Goal: Information Seeking & Learning: Check status

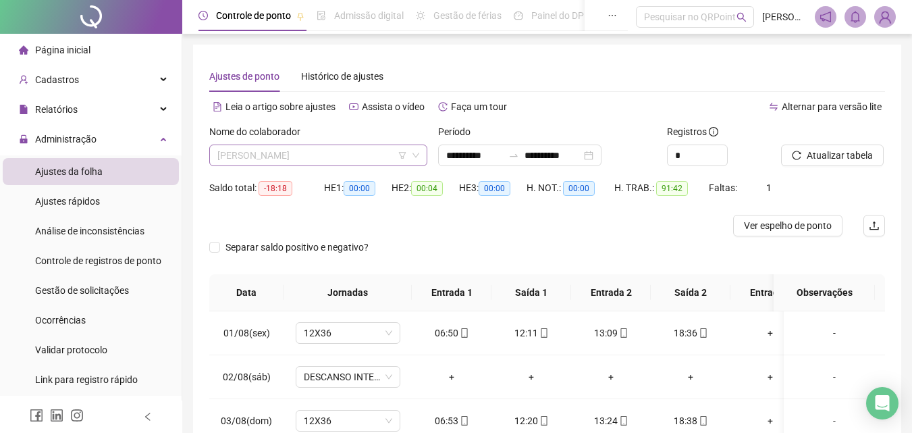
click at [338, 154] on span "[PERSON_NAME]" at bounding box center [318, 155] width 202 height 20
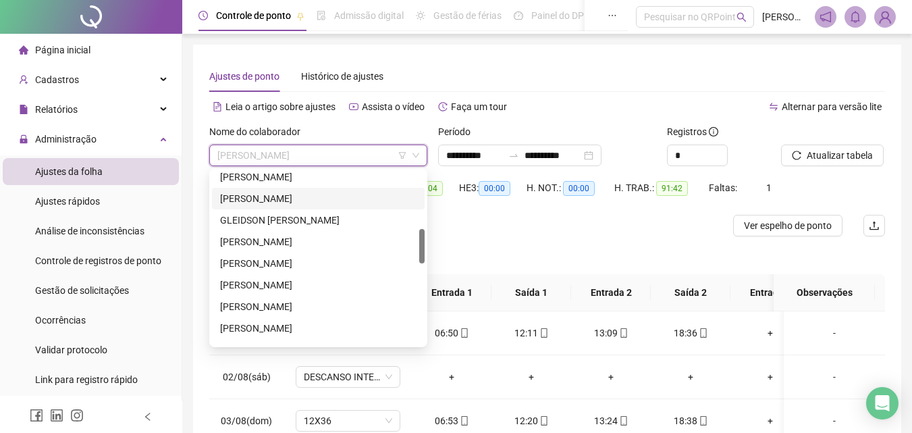
scroll to position [219, 0]
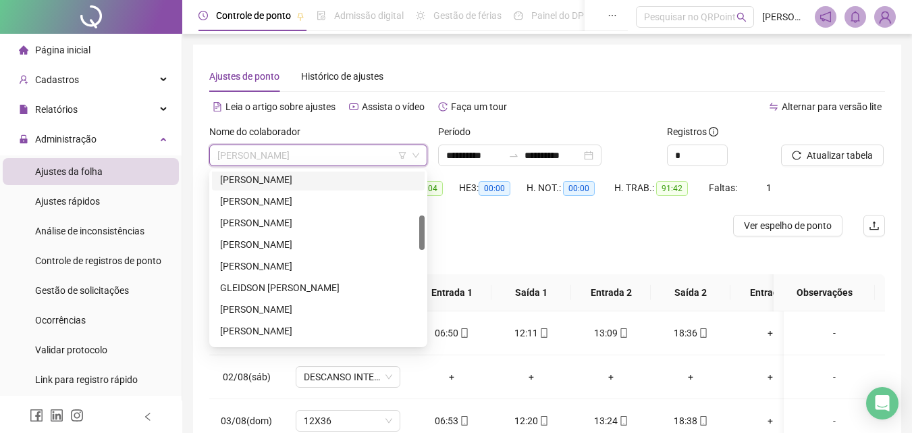
click at [298, 179] on div "[PERSON_NAME]" at bounding box center [318, 179] width 197 height 15
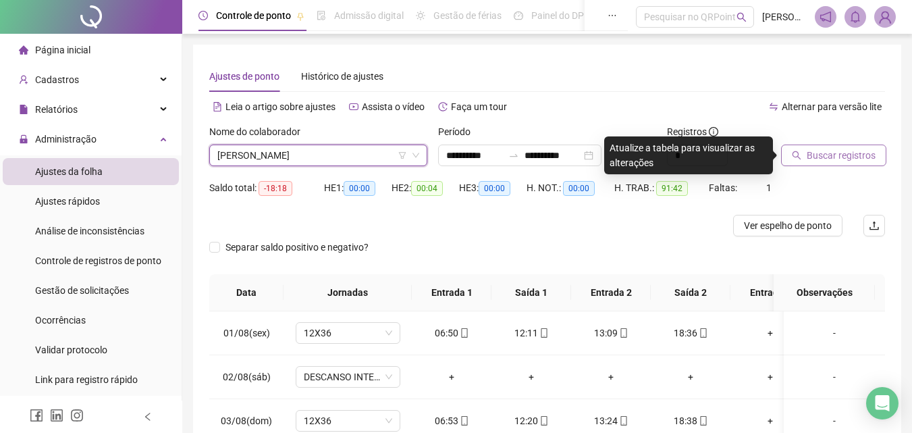
click at [846, 155] on span "Buscar registros" at bounding box center [841, 155] width 69 height 15
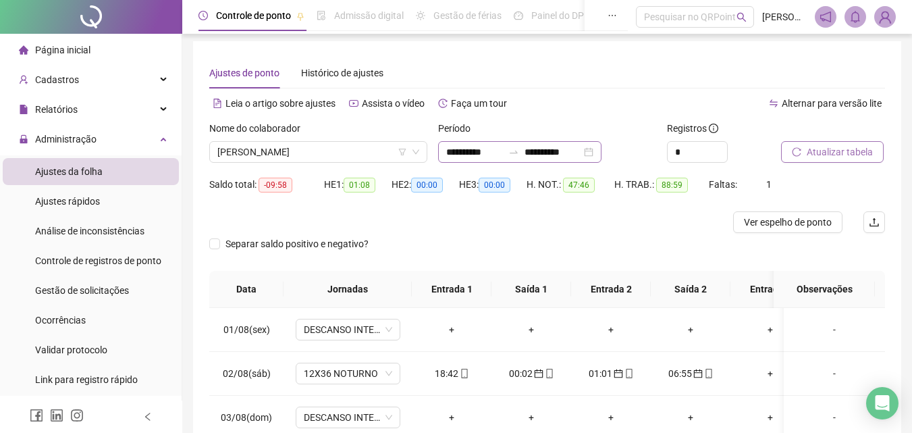
scroll to position [0, 0]
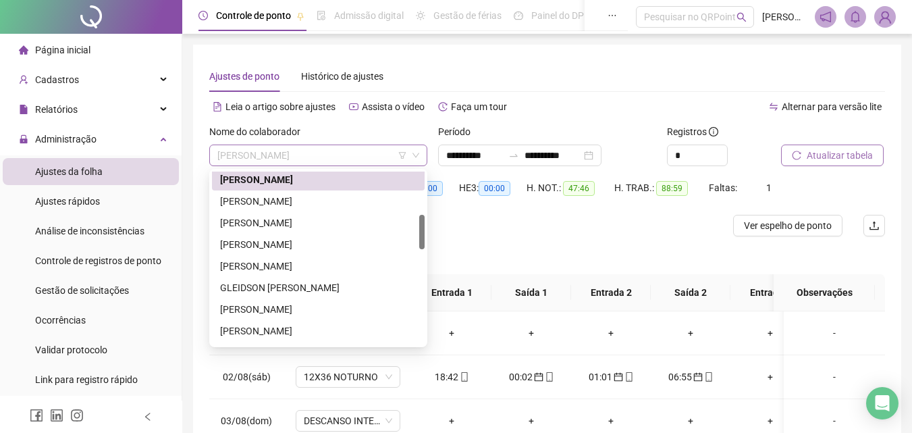
click at [342, 158] on span "[PERSON_NAME]" at bounding box center [318, 155] width 202 height 20
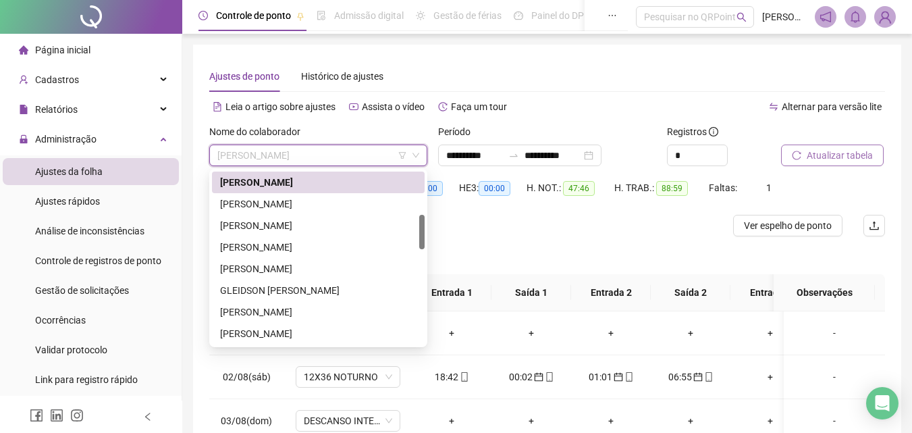
scroll to position [149, 0]
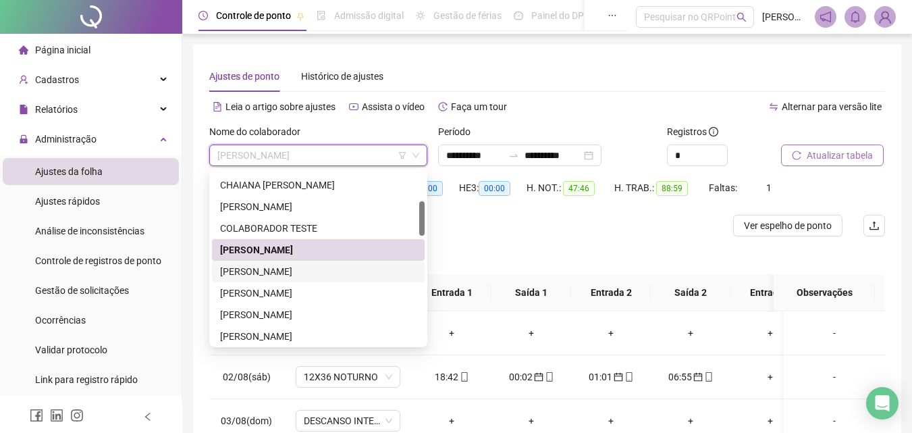
click at [328, 270] on div "[PERSON_NAME]" at bounding box center [318, 271] width 197 height 15
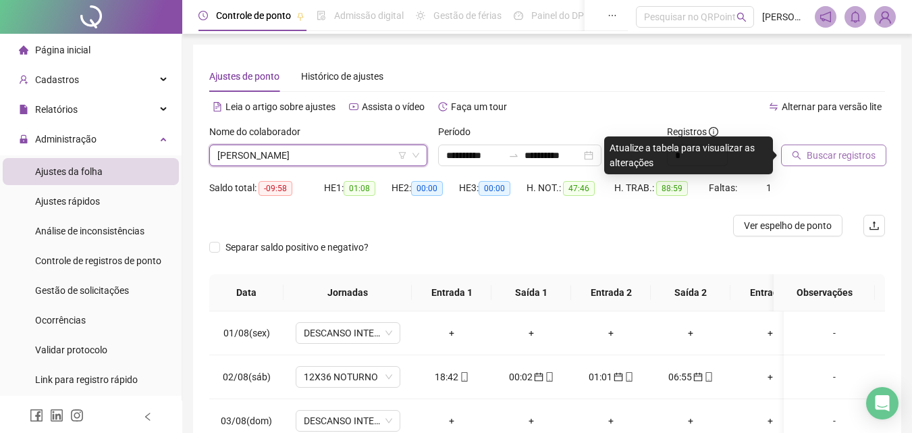
click at [829, 153] on span "Buscar registros" at bounding box center [841, 155] width 69 height 15
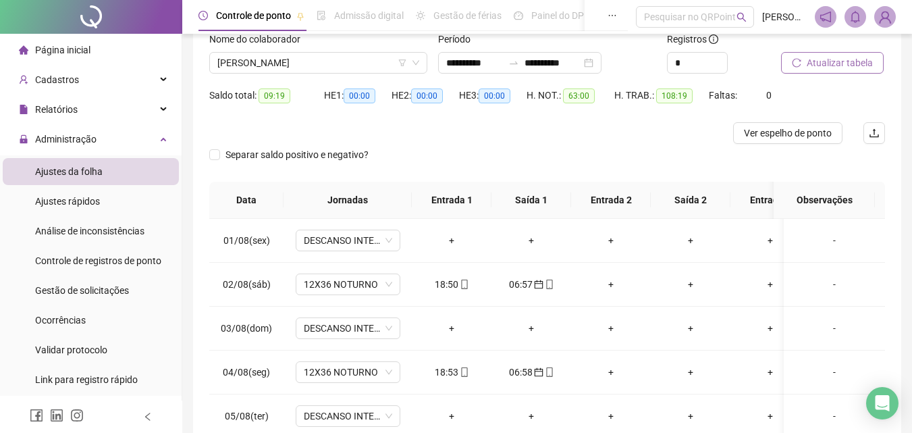
scroll to position [0, 0]
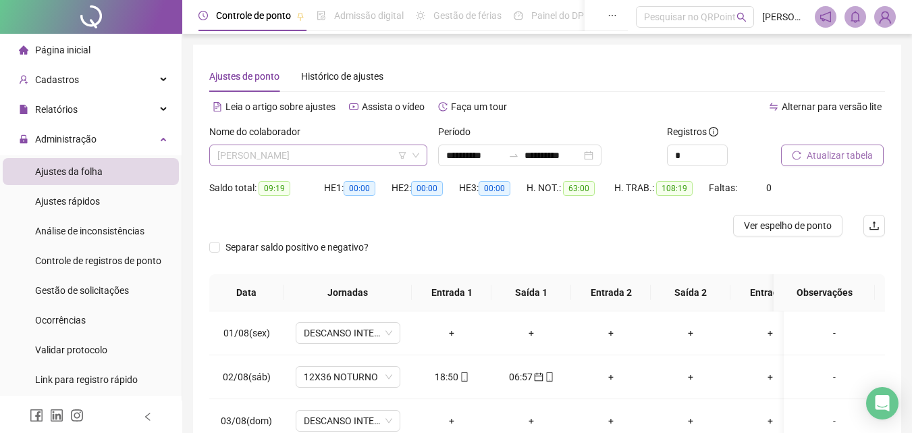
click at [357, 147] on span "[PERSON_NAME]" at bounding box center [318, 155] width 202 height 20
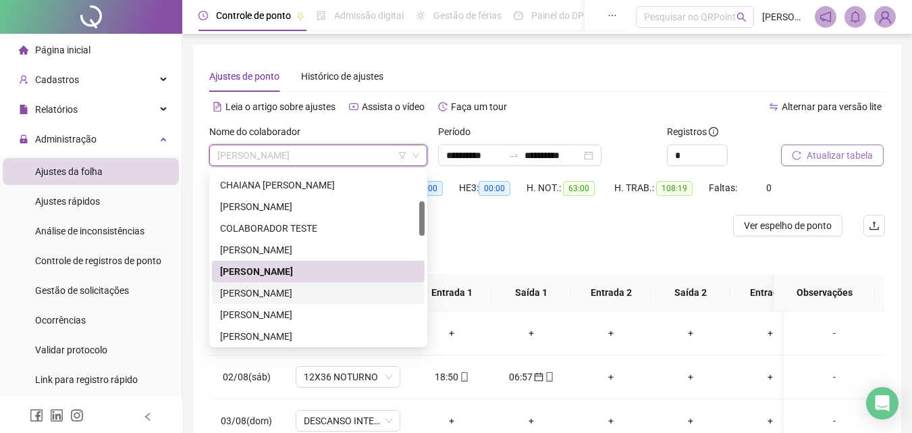
drag, startPoint x: 306, startPoint y: 294, endPoint x: 681, endPoint y: 265, distance: 375.9
click at [307, 294] on div "[PERSON_NAME]" at bounding box center [318, 293] width 197 height 15
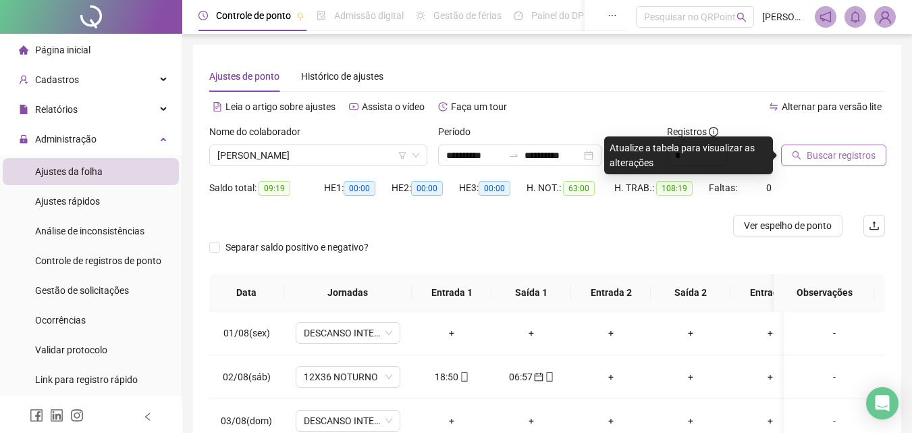
click at [846, 156] on span "Buscar registros" at bounding box center [841, 155] width 69 height 15
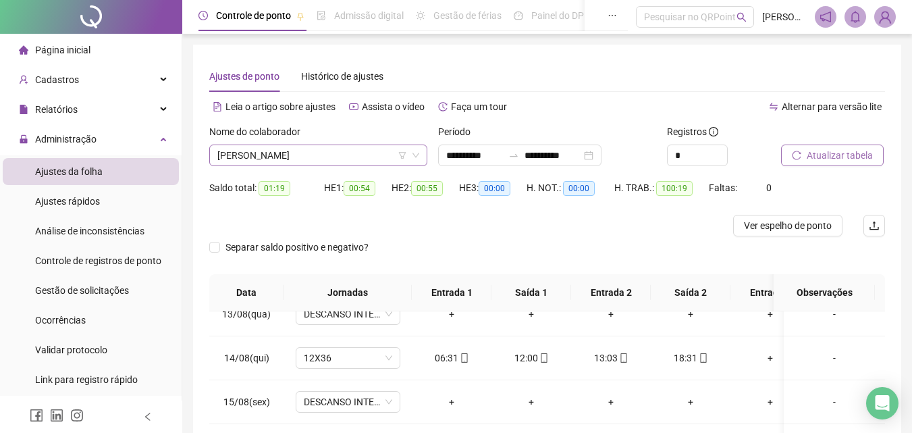
click at [333, 158] on span "[PERSON_NAME]" at bounding box center [318, 155] width 202 height 20
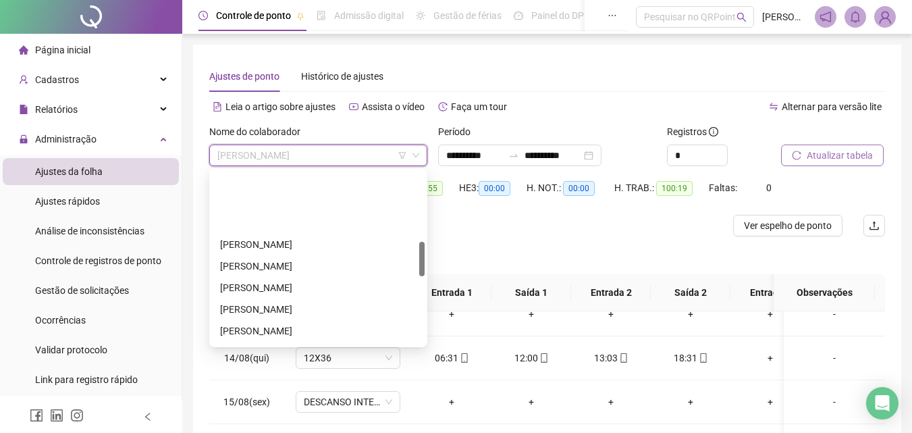
scroll to position [351, 0]
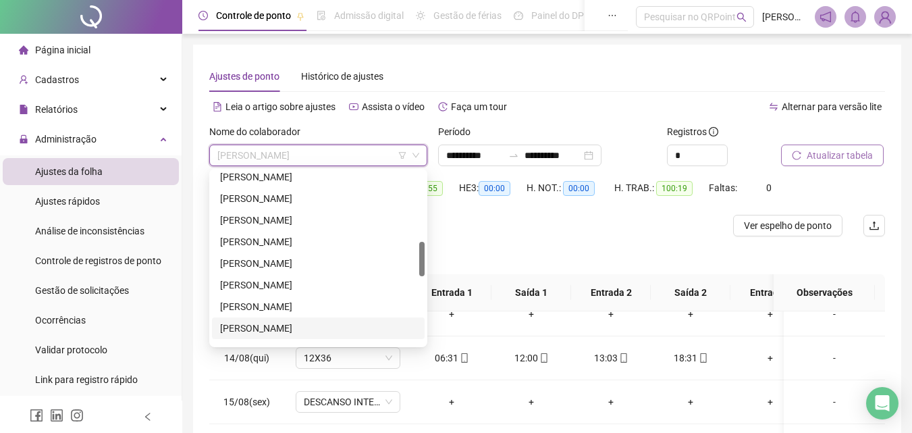
click at [313, 324] on div "[PERSON_NAME]" at bounding box center [318, 328] width 197 height 15
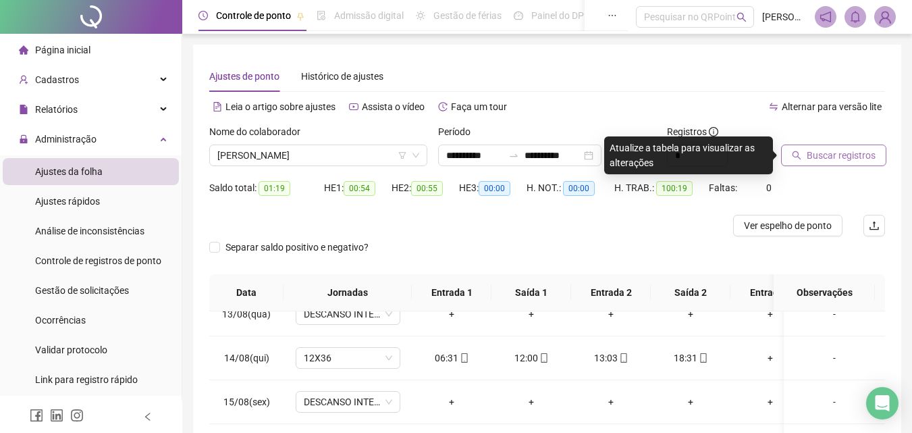
click at [835, 149] on span "Buscar registros" at bounding box center [841, 155] width 69 height 15
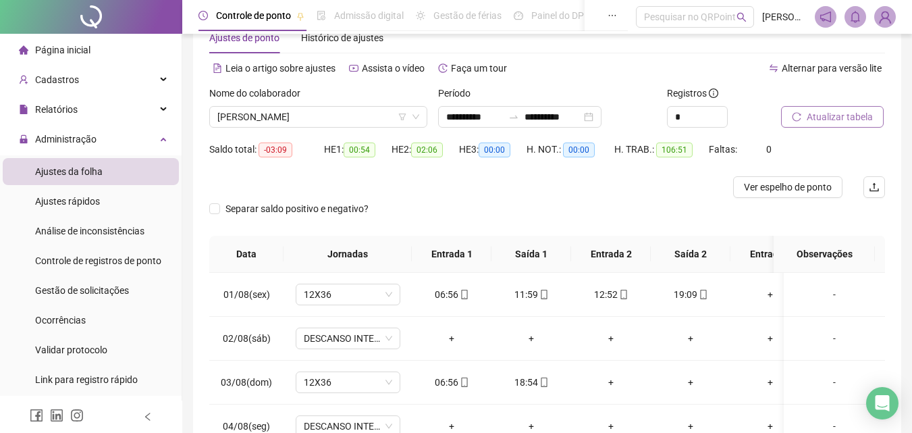
scroll to position [0, 0]
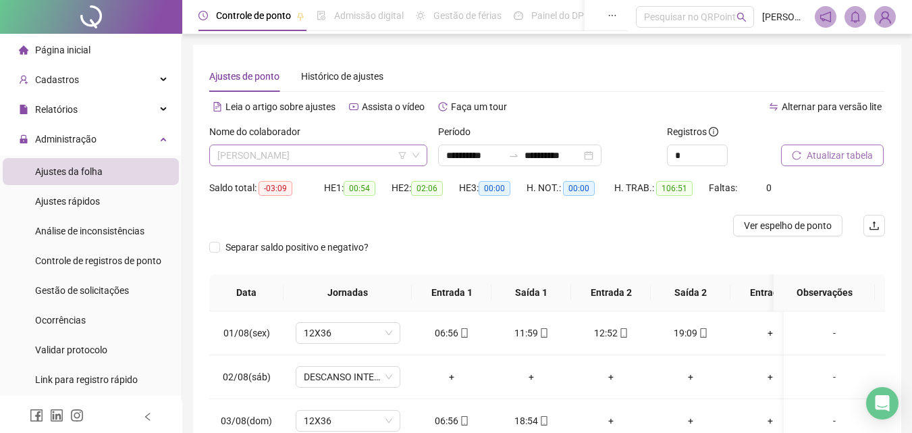
click at [343, 148] on span "[PERSON_NAME]" at bounding box center [318, 155] width 202 height 20
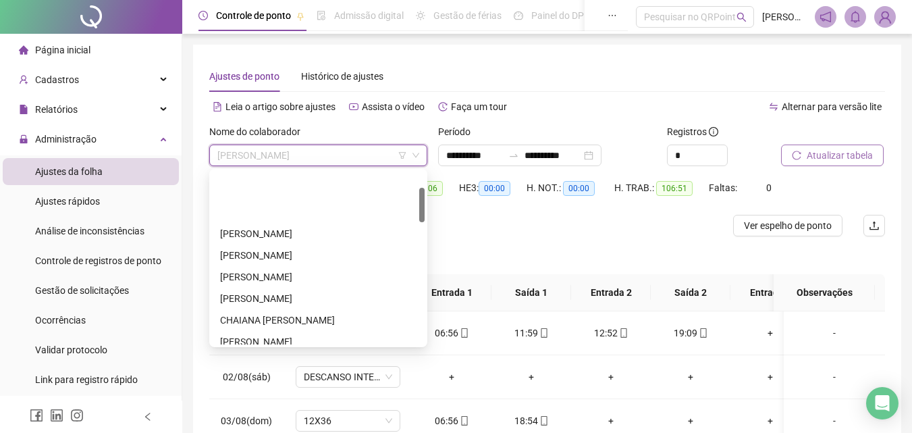
scroll to position [81, 0]
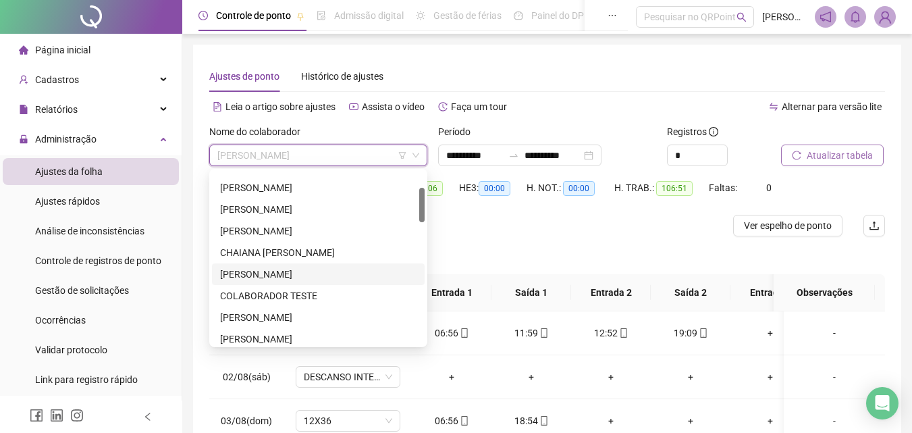
click at [311, 280] on div "[PERSON_NAME]" at bounding box center [318, 274] width 197 height 15
drag, startPoint x: 311, startPoint y: 280, endPoint x: 316, endPoint y: 271, distance: 9.4
click at [311, 280] on th "Jornadas" at bounding box center [348, 292] width 128 height 37
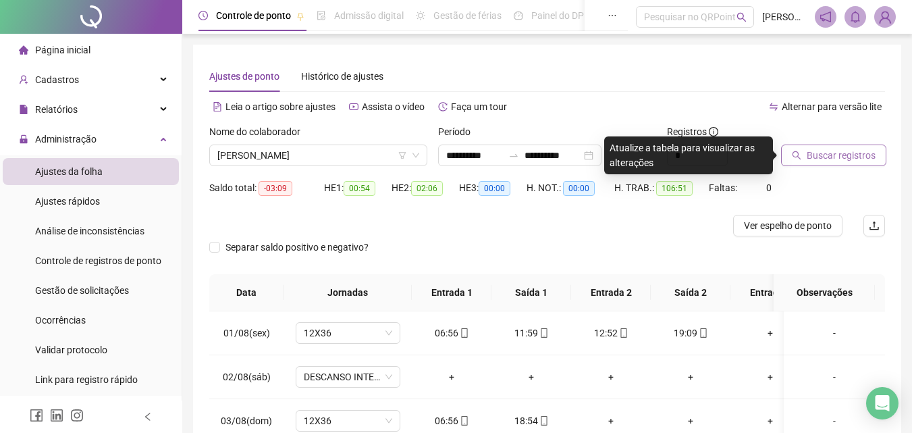
click at [843, 161] on span "Buscar registros" at bounding box center [841, 155] width 69 height 15
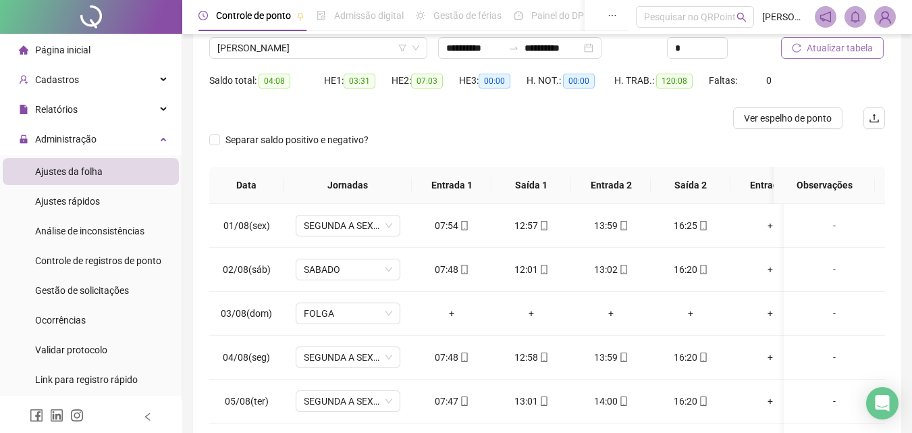
scroll to position [0, 0]
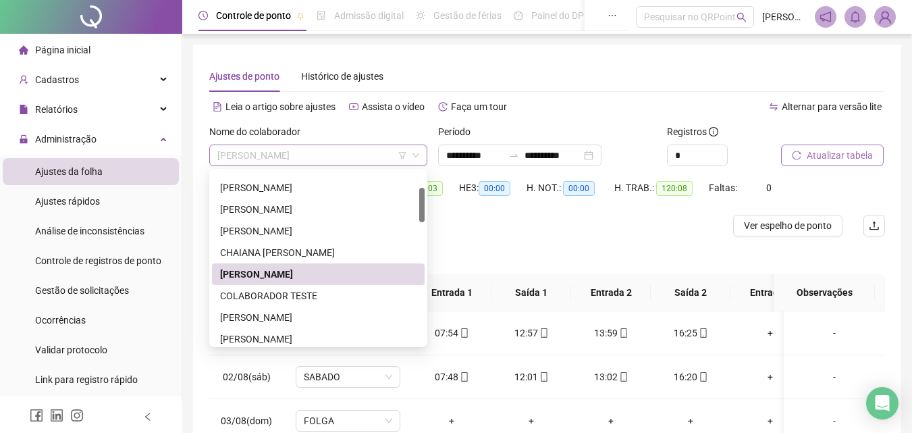
click at [375, 153] on span "[PERSON_NAME]" at bounding box center [318, 155] width 202 height 20
click at [350, 193] on div "[PERSON_NAME]" at bounding box center [318, 187] width 197 height 15
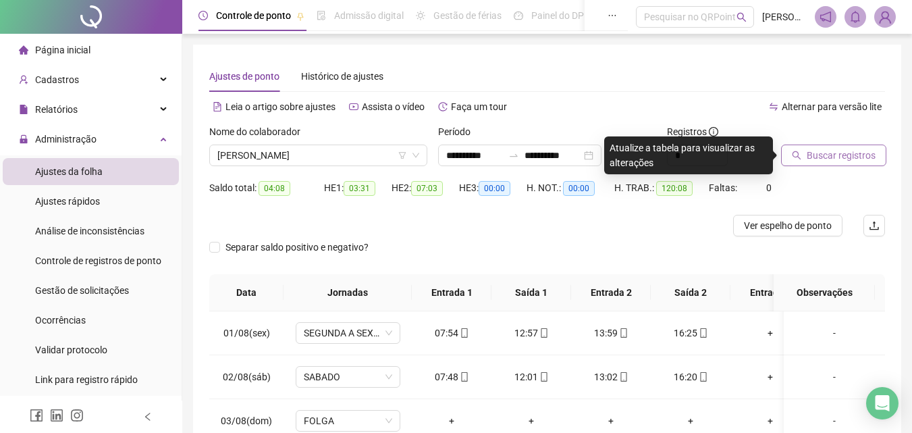
click at [862, 157] on span "Buscar registros" at bounding box center [841, 155] width 69 height 15
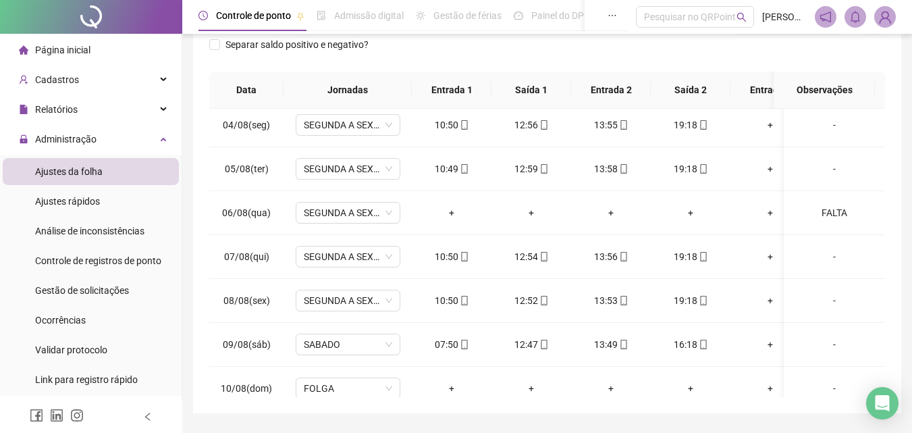
scroll to position [203, 0]
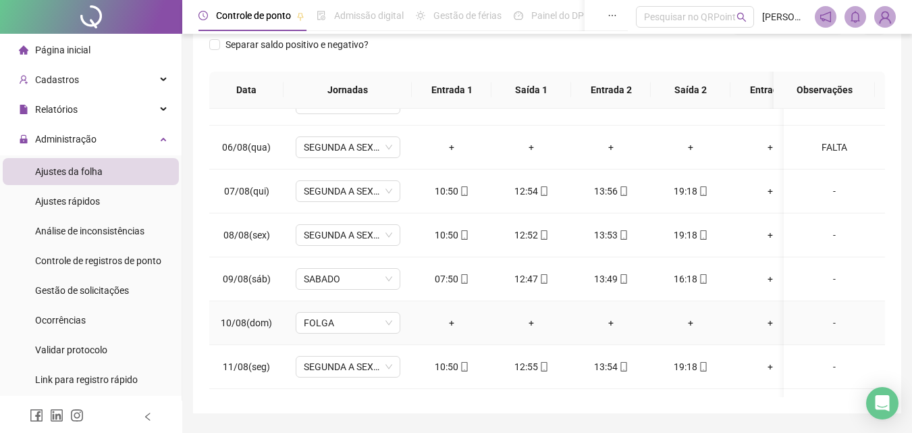
click at [523, 308] on td "+" at bounding box center [532, 323] width 80 height 44
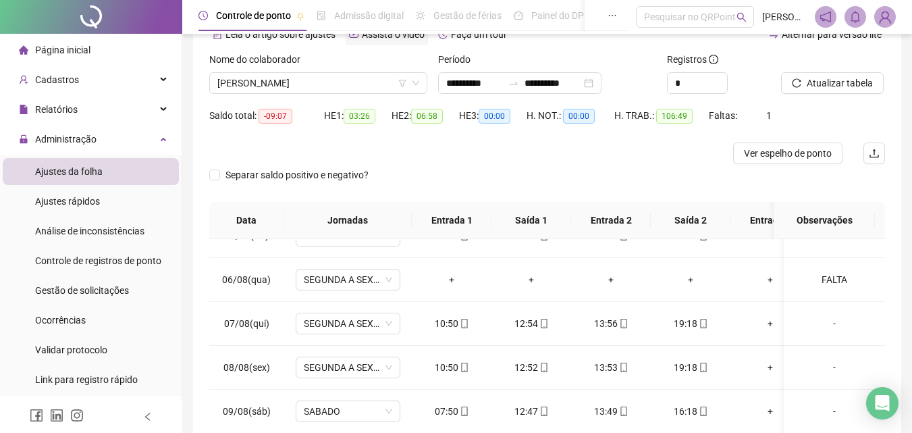
scroll to position [0, 0]
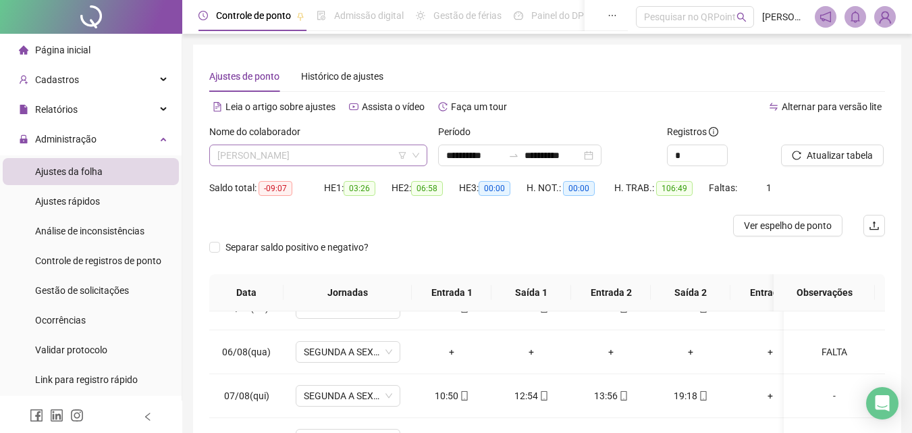
click at [340, 154] on span "[PERSON_NAME]" at bounding box center [318, 155] width 202 height 20
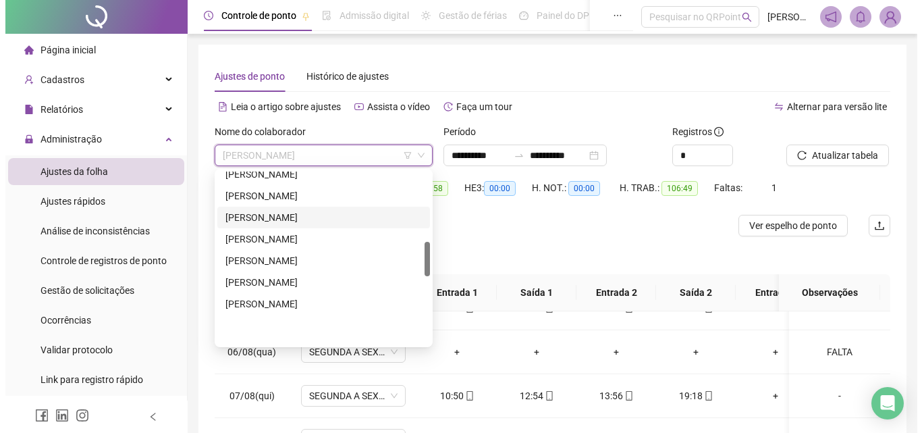
scroll to position [351, 0]
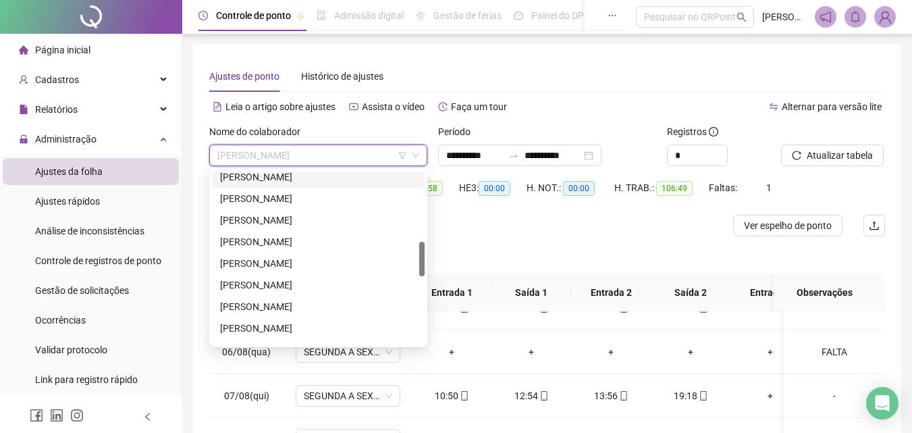
click at [315, 180] on div "[PERSON_NAME]" at bounding box center [318, 177] width 197 height 15
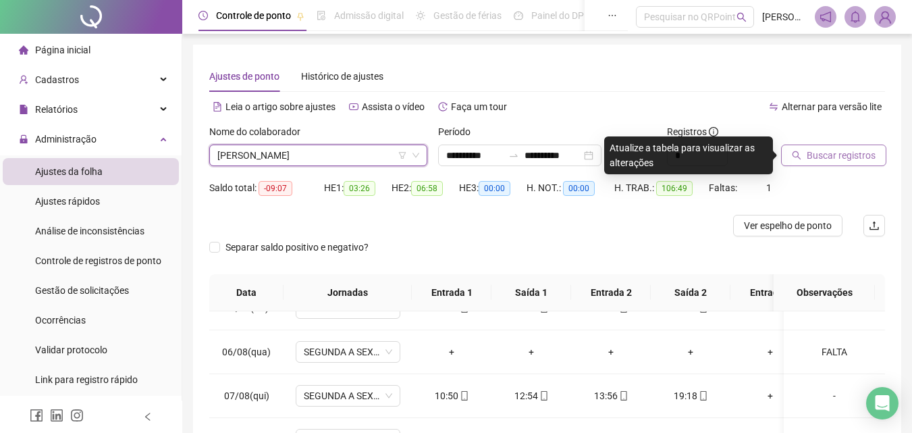
click at [829, 159] on span "Buscar registros" at bounding box center [841, 155] width 69 height 15
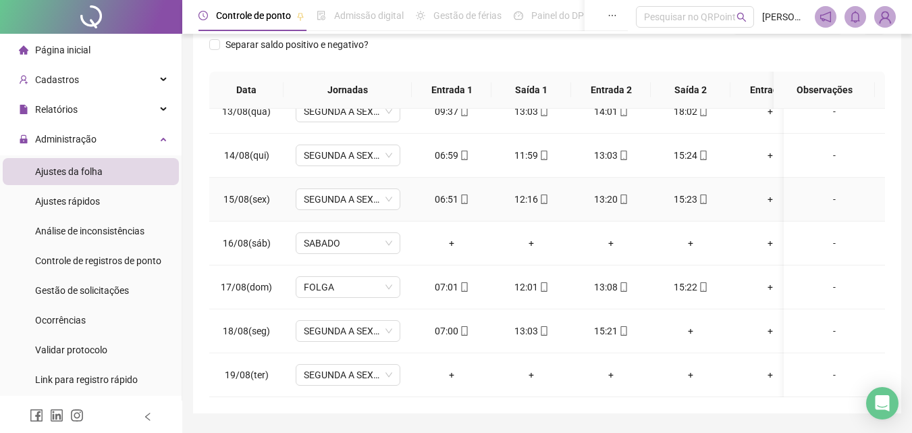
scroll to position [556, 0]
click at [828, 368] on div "-" at bounding box center [835, 374] width 80 height 15
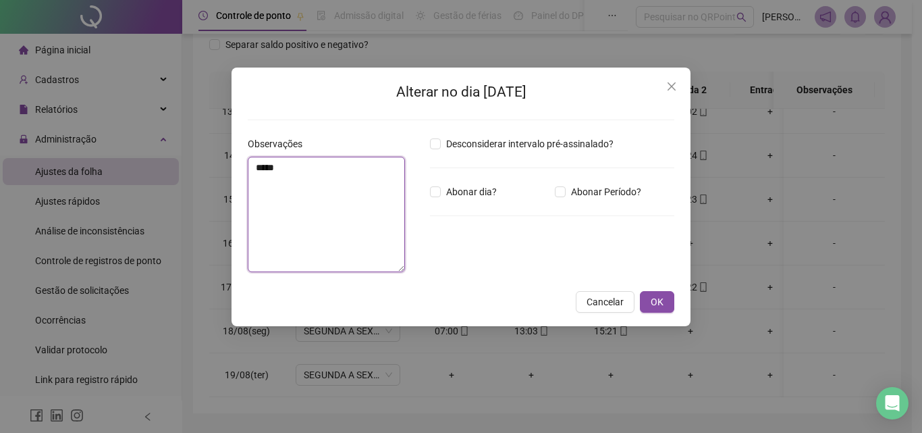
drag, startPoint x: 330, startPoint y: 229, endPoint x: 340, endPoint y: 215, distance: 17.4
click at [340, 217] on textarea "*****" at bounding box center [326, 214] width 157 height 115
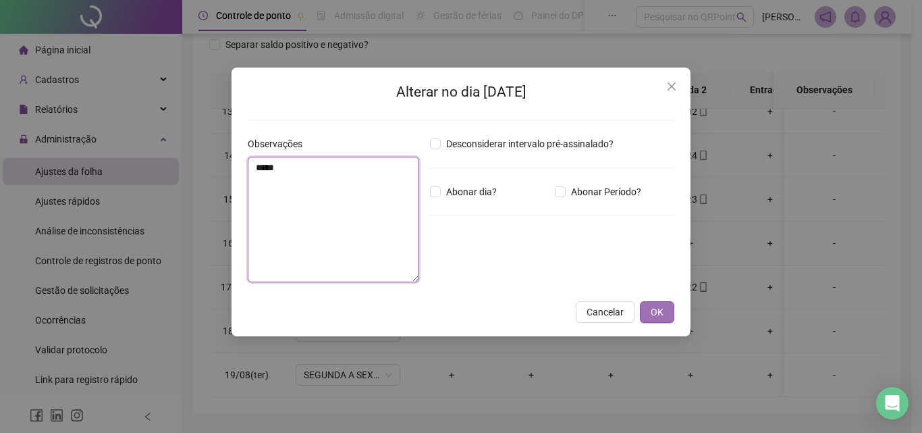
type textarea "*****"
click at [655, 315] on span "OK" at bounding box center [657, 312] width 13 height 15
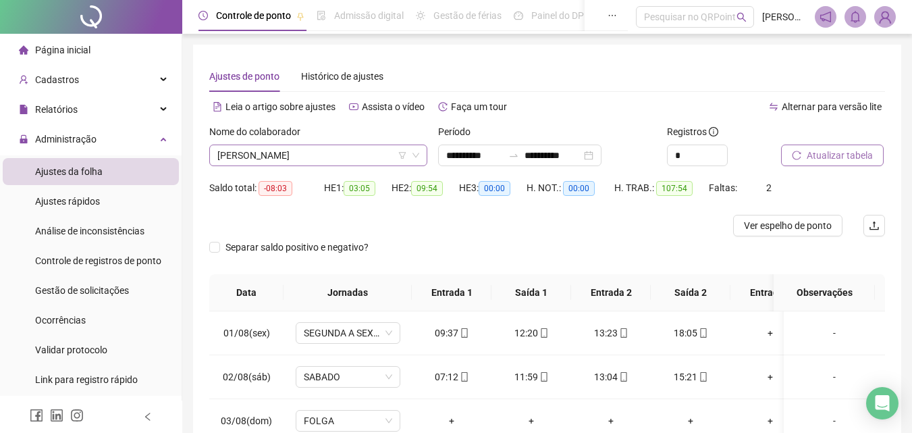
scroll to position [346, 0]
click at [361, 157] on span "[PERSON_NAME]" at bounding box center [318, 155] width 202 height 20
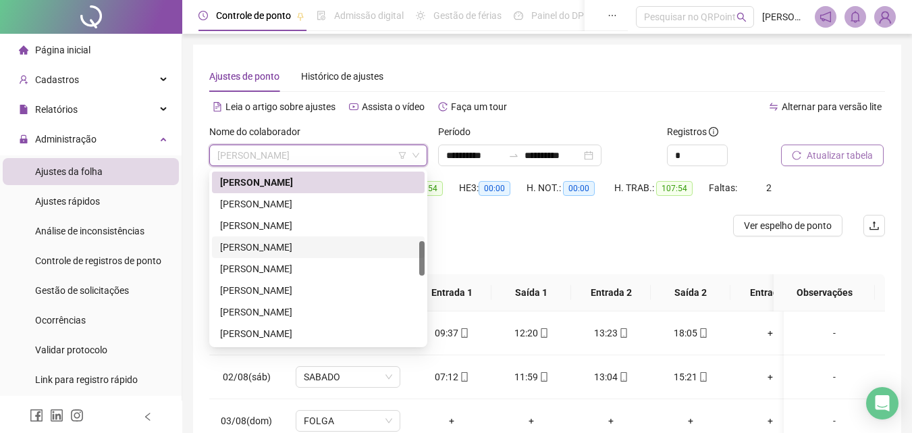
click at [325, 251] on div "[PERSON_NAME]" at bounding box center [318, 247] width 197 height 15
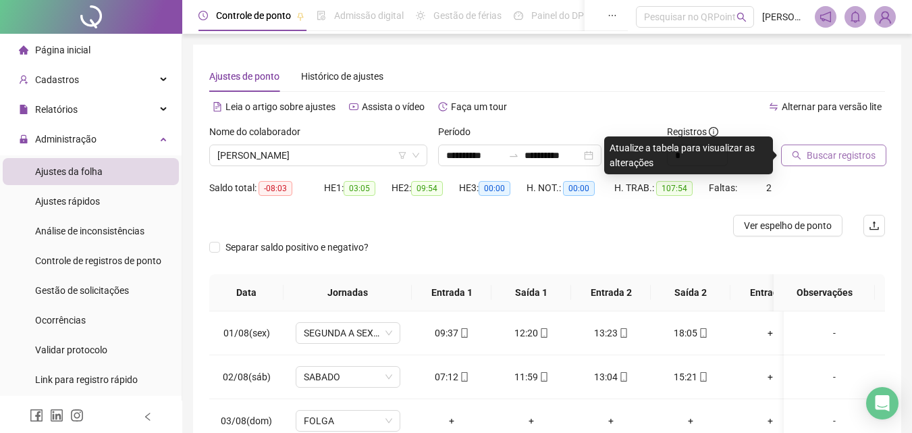
click at [858, 159] on span "Buscar registros" at bounding box center [841, 155] width 69 height 15
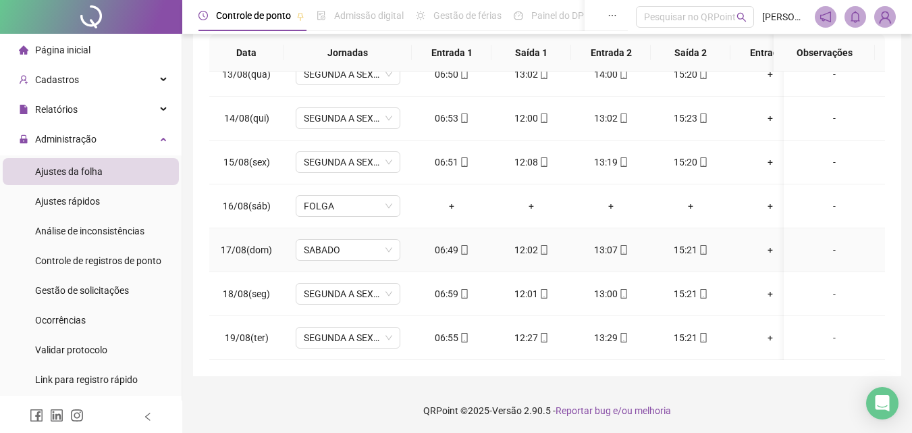
scroll to position [241, 0]
